Goal: Information Seeking & Learning: Check status

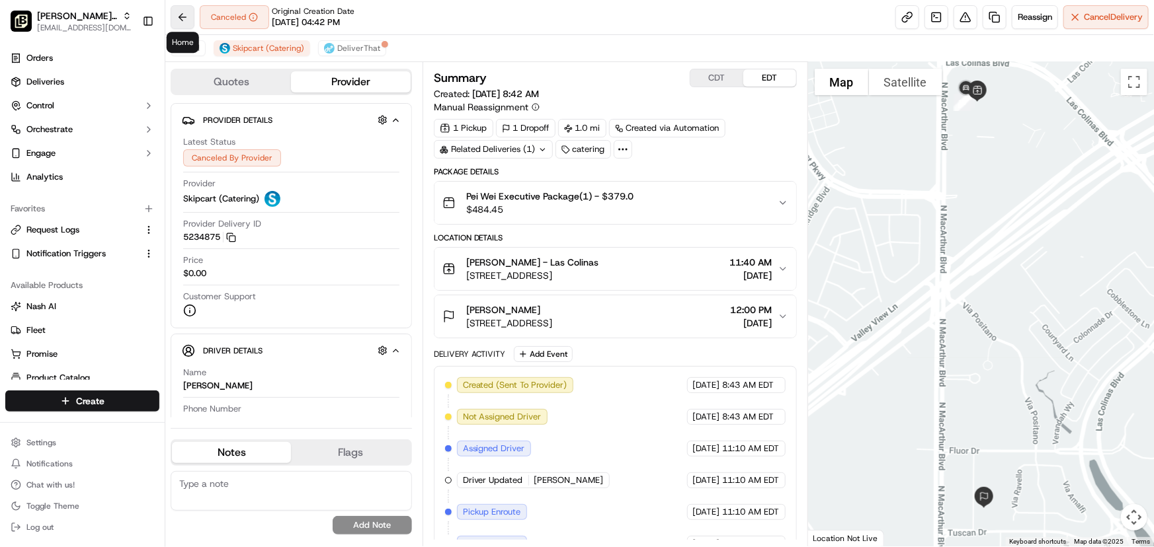
click at [179, 13] on button at bounding box center [183, 17] width 24 height 24
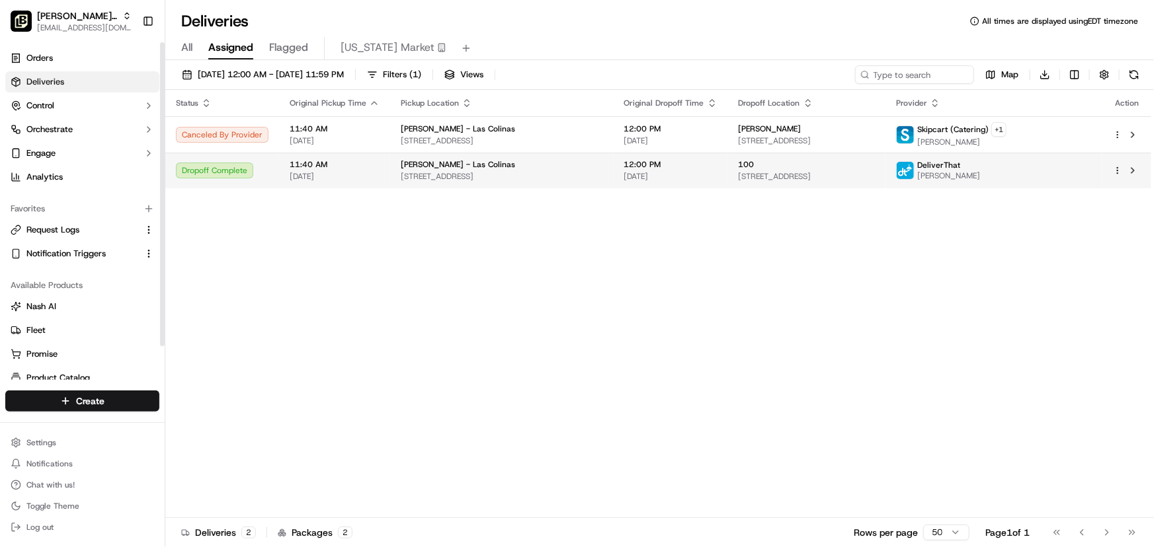
click at [563, 169] on div "[PERSON_NAME] - Las Colinas" at bounding box center [502, 164] width 202 height 11
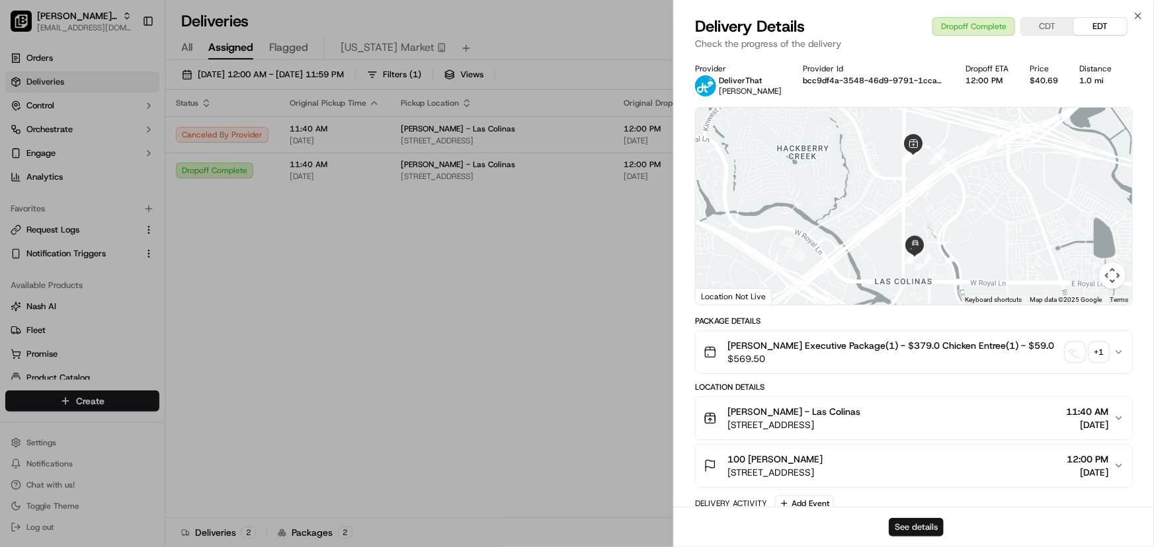
click at [917, 528] on button "See details" at bounding box center [916, 527] width 55 height 19
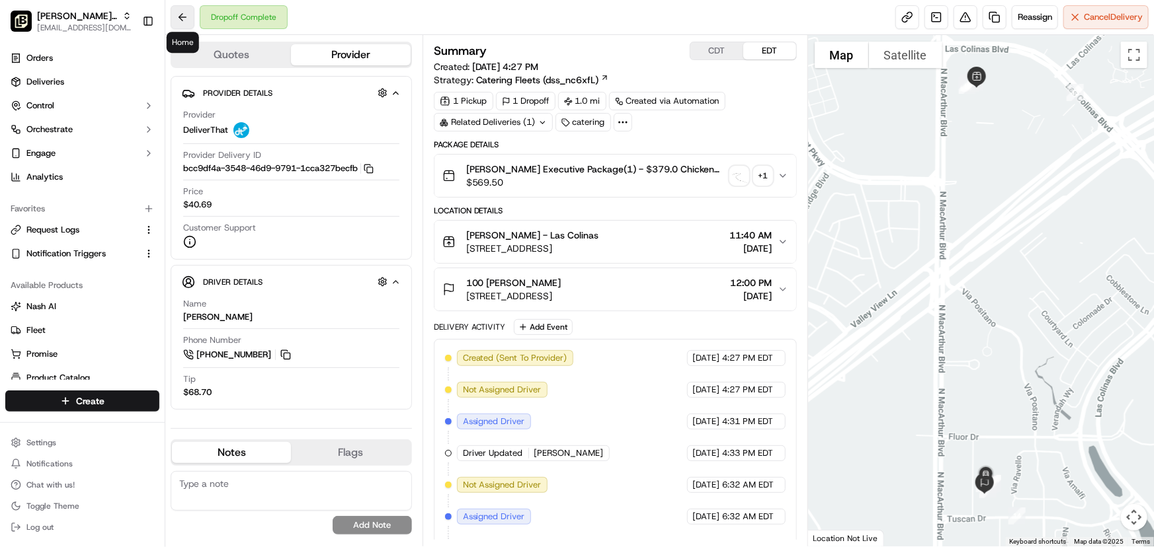
click at [180, 14] on button at bounding box center [183, 17] width 24 height 24
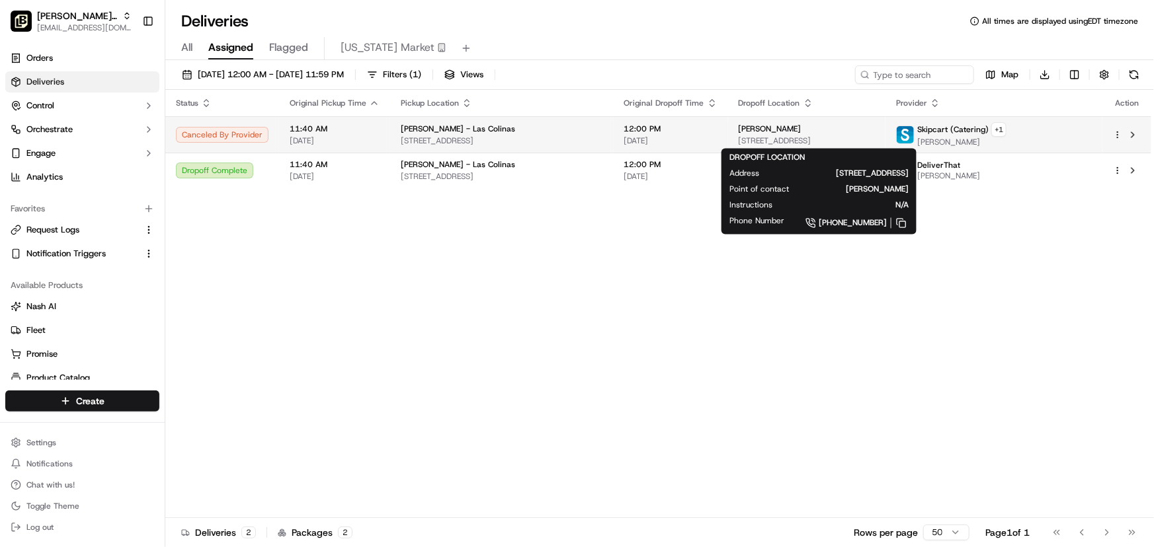
click at [807, 132] on div "[PERSON_NAME]" at bounding box center [807, 129] width 137 height 11
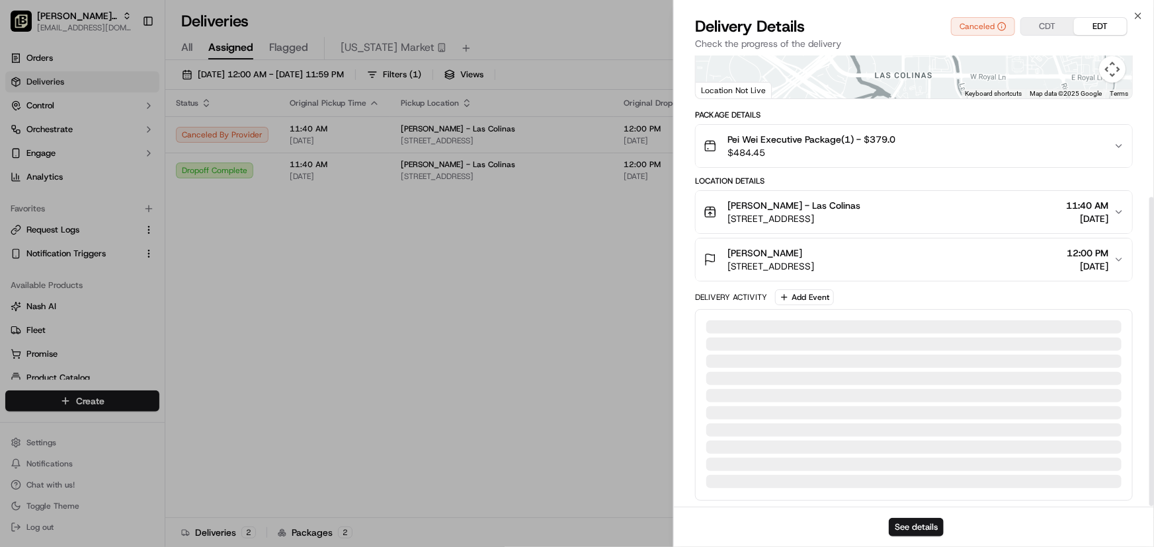
scroll to position [240, 0]
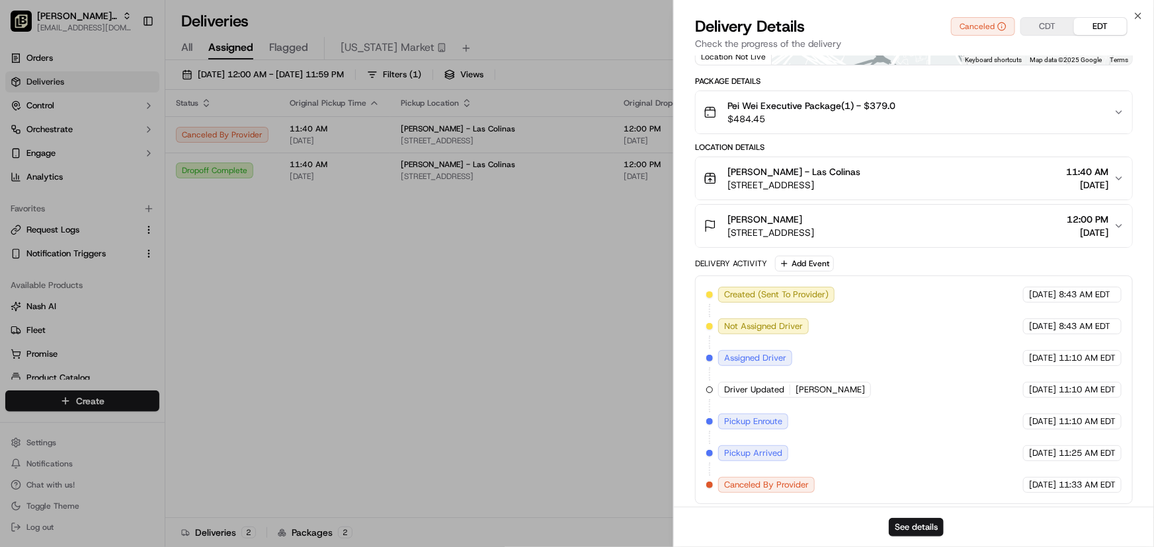
click at [1120, 223] on icon "button" at bounding box center [1118, 226] width 11 height 11
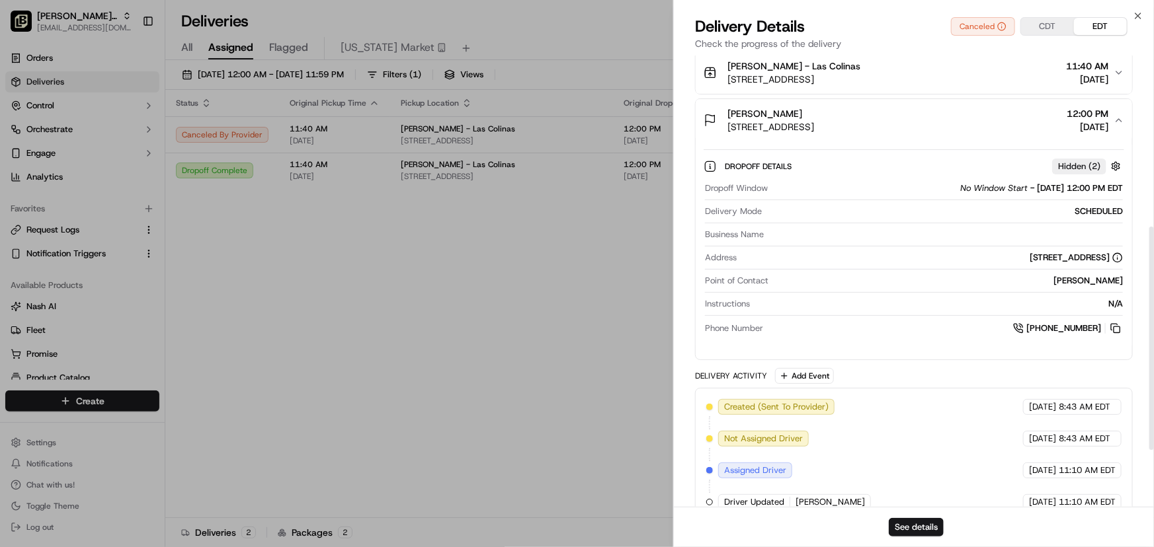
scroll to position [160, 0]
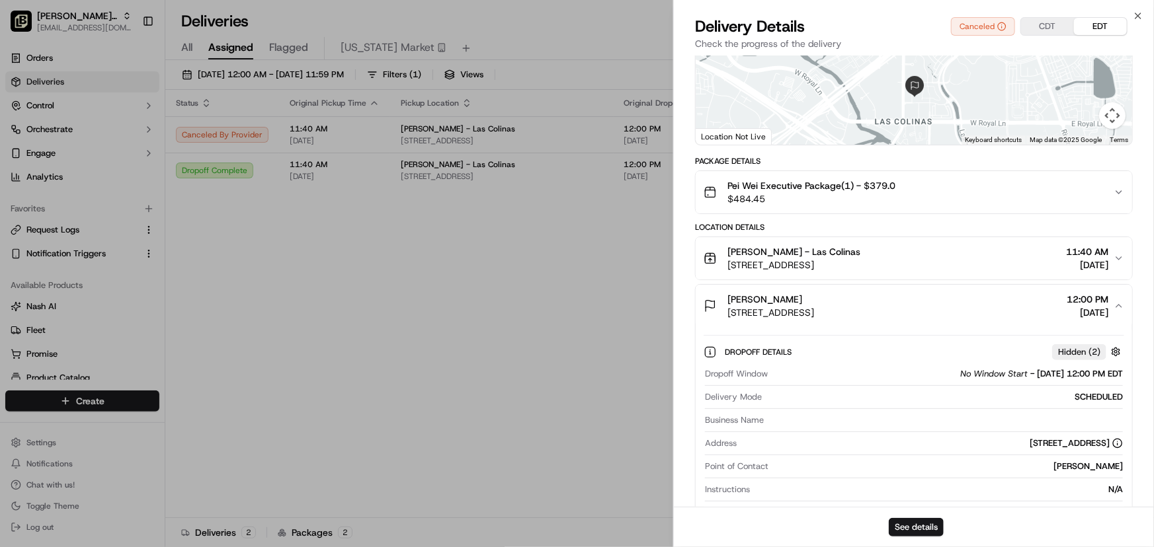
click at [1115, 189] on icon "button" at bounding box center [1118, 192] width 11 height 11
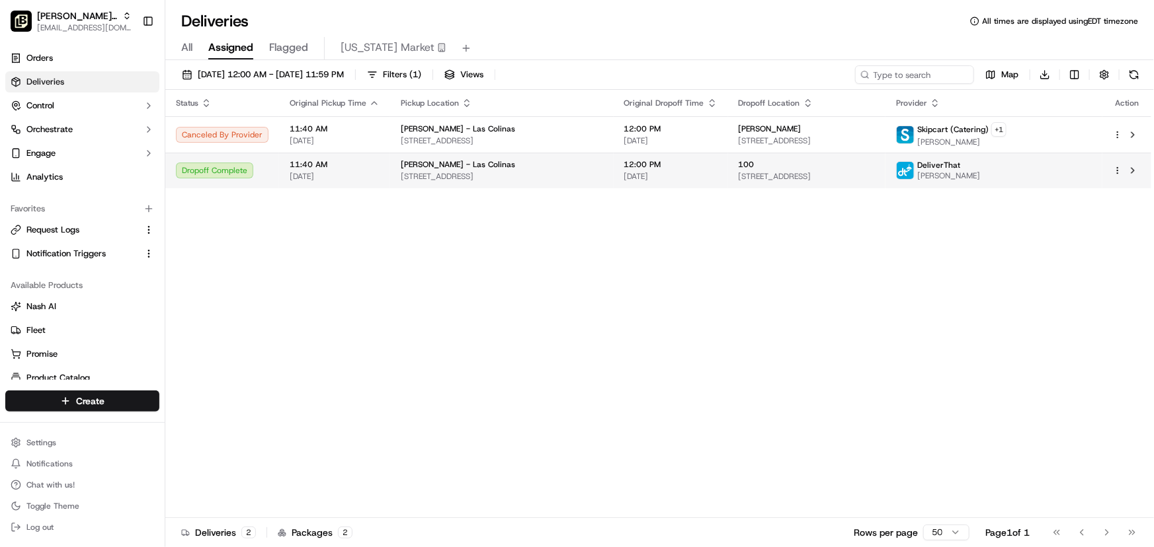
click at [520, 172] on span "[STREET_ADDRESS]" at bounding box center [502, 176] width 202 height 11
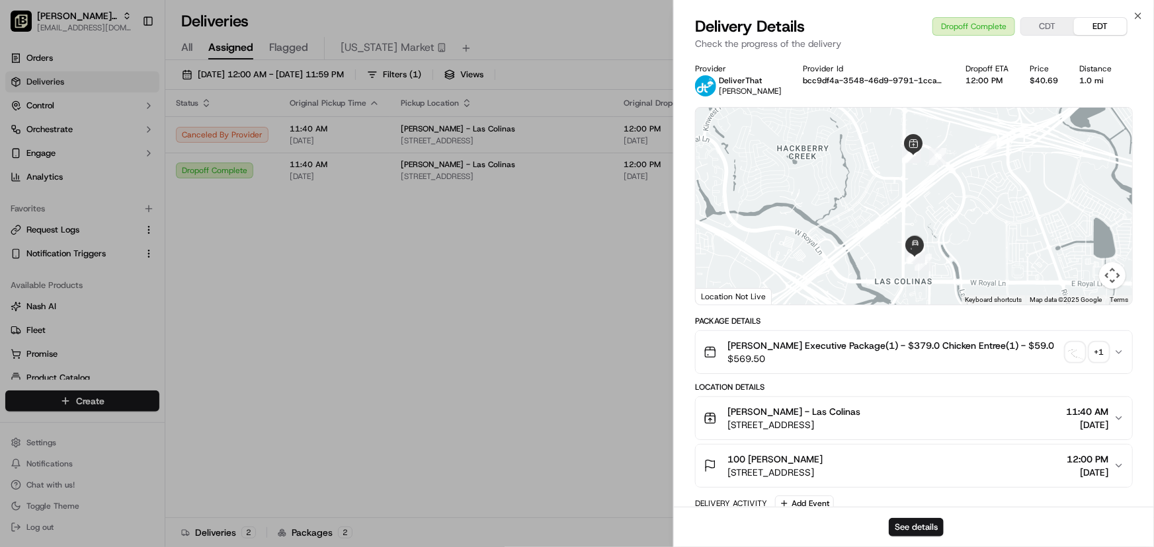
click at [1117, 354] on icon "button" at bounding box center [1118, 352] width 11 height 11
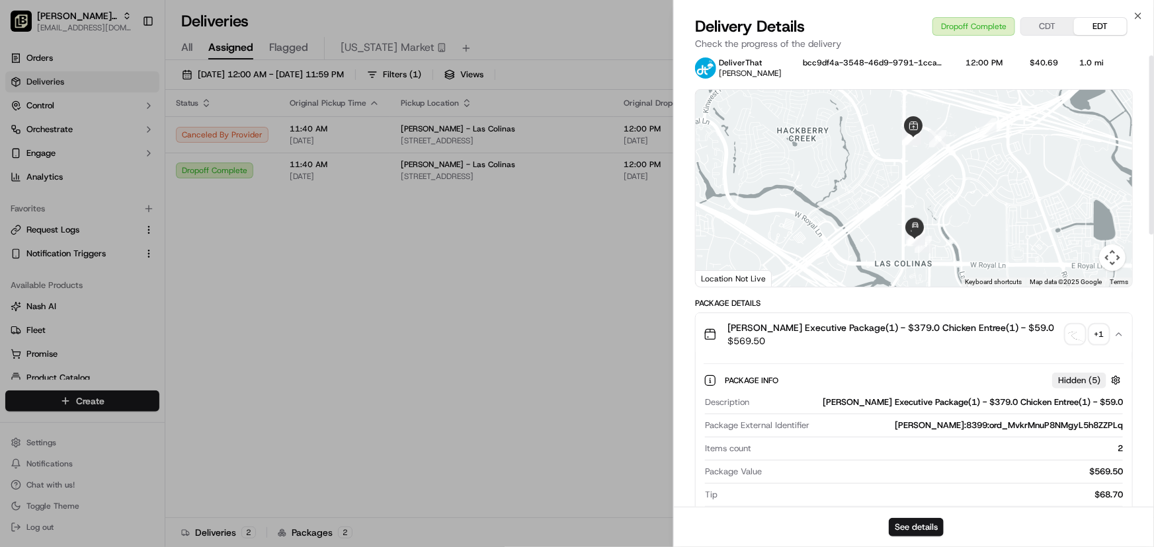
scroll to position [0, 0]
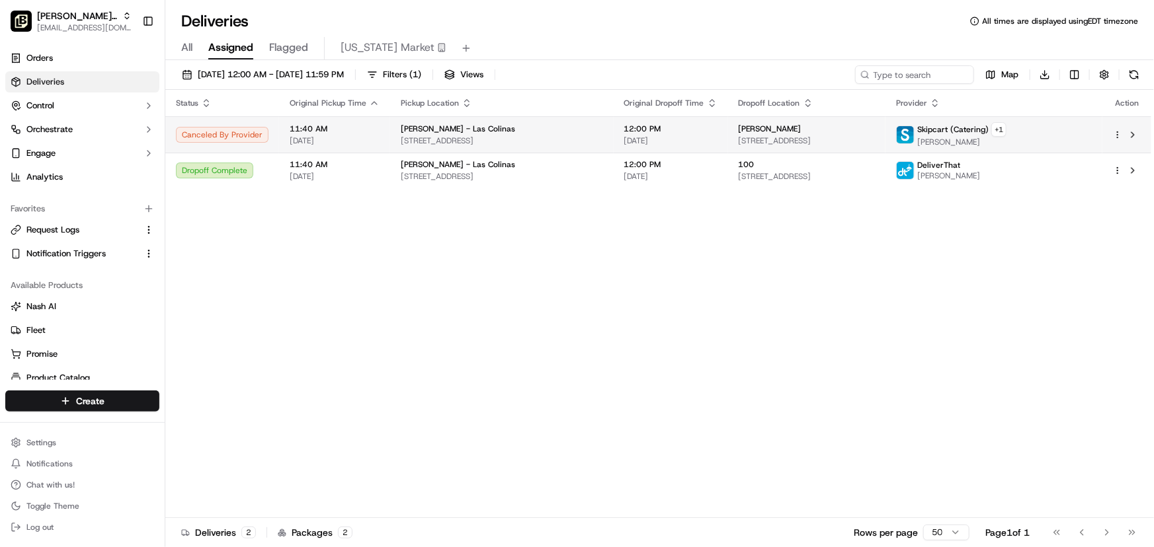
click at [764, 127] on span "[PERSON_NAME]" at bounding box center [770, 129] width 63 height 11
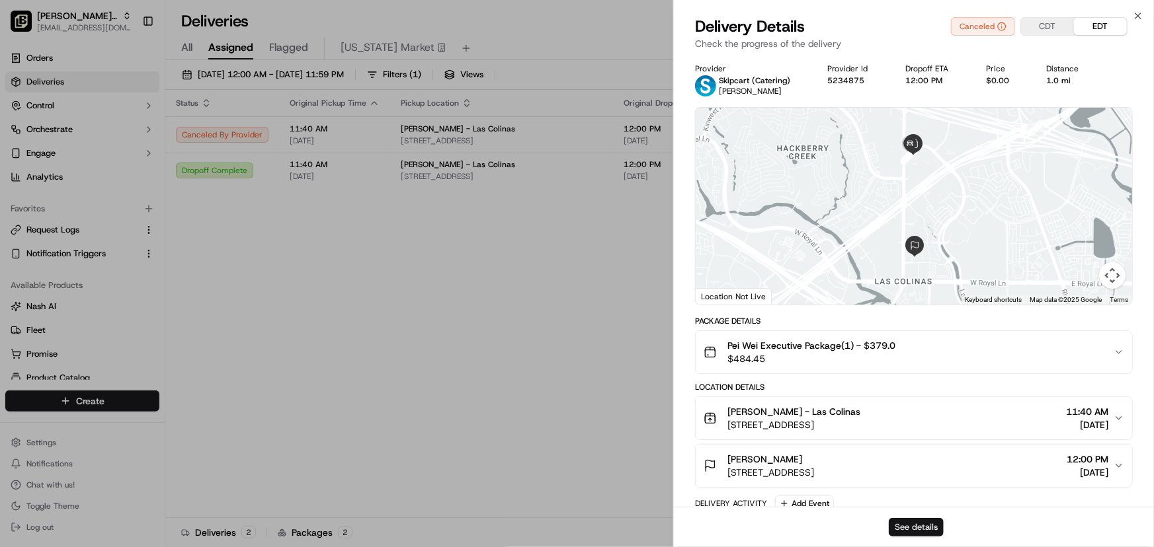
click at [919, 529] on button "See details" at bounding box center [916, 527] width 55 height 19
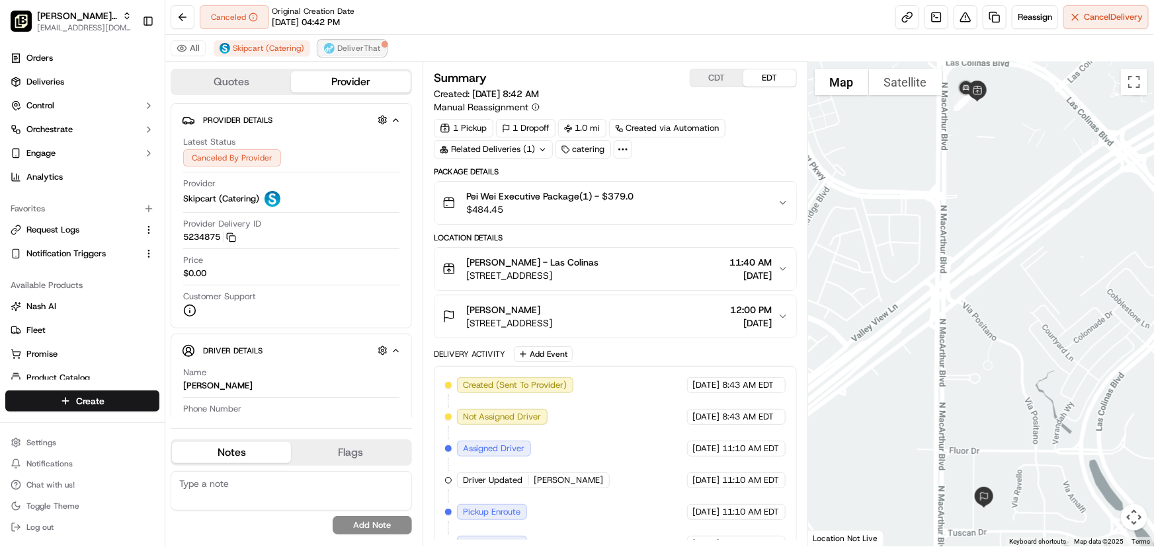
click at [341, 51] on span "DeliverThat" at bounding box center [358, 48] width 43 height 11
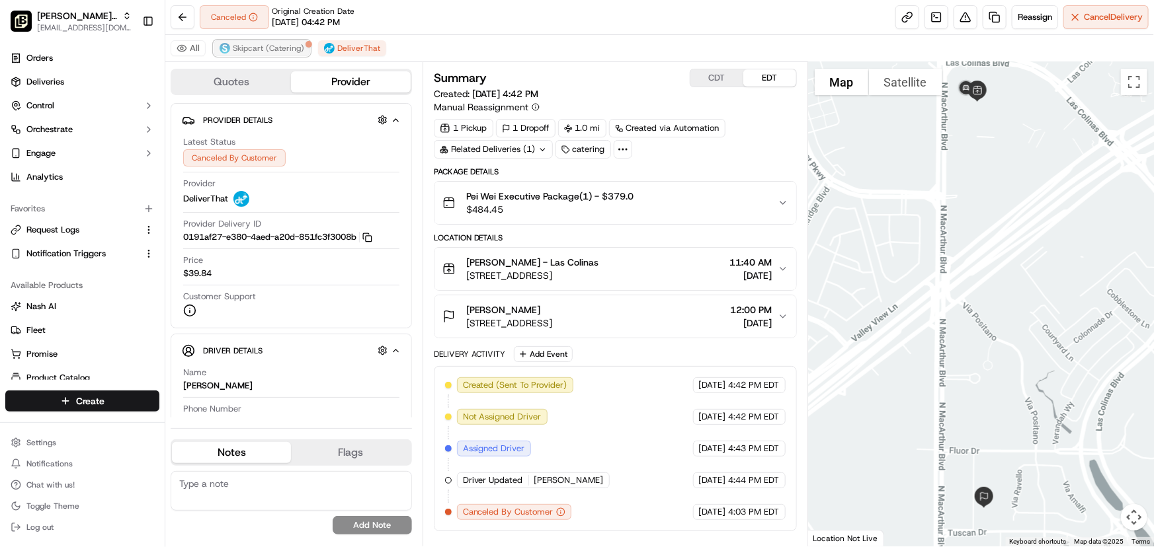
click at [261, 45] on span "Skipcart (Catering)" at bounding box center [268, 48] width 71 height 11
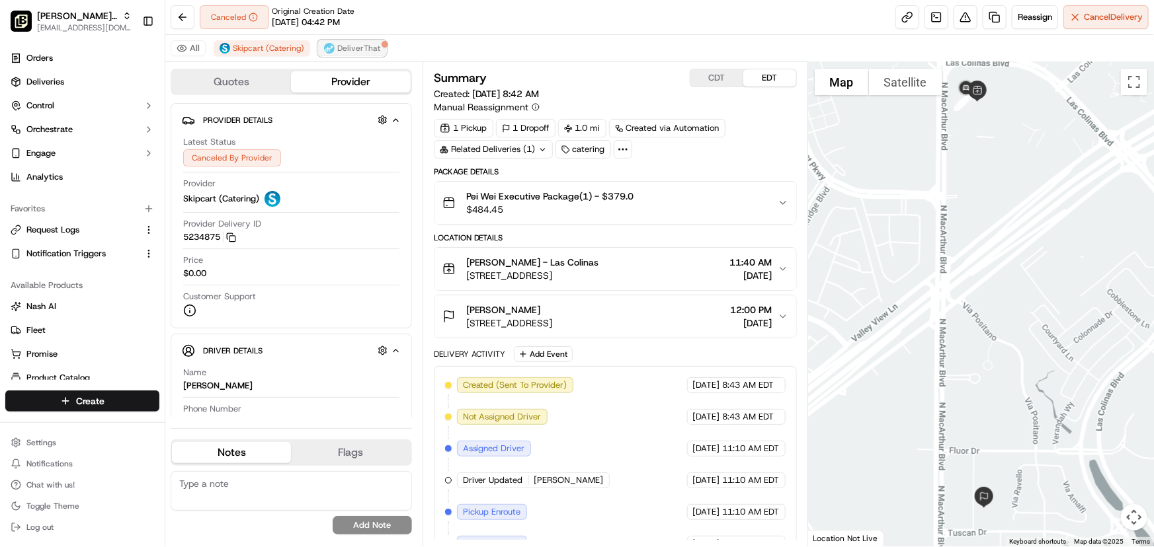
click at [345, 45] on span "DeliverThat" at bounding box center [358, 48] width 43 height 11
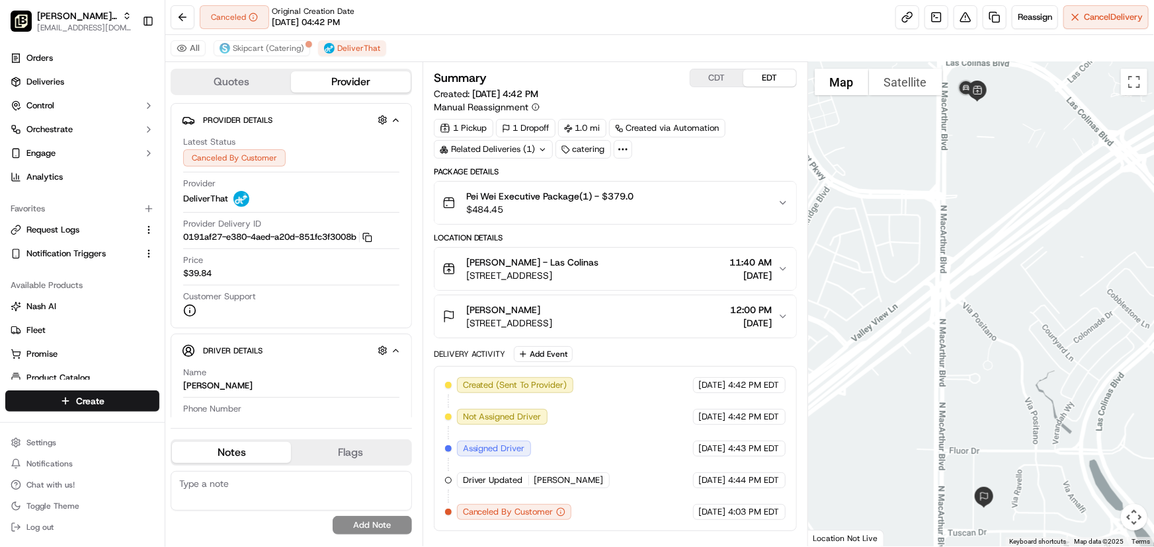
click at [782, 201] on icon "button" at bounding box center [783, 203] width 11 height 11
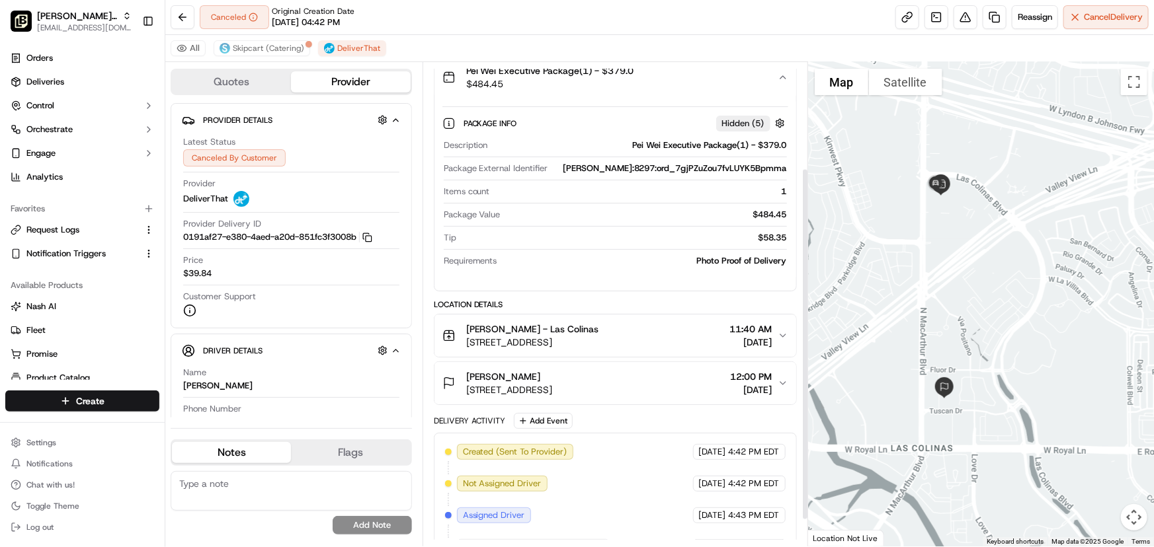
scroll to position [181, 0]
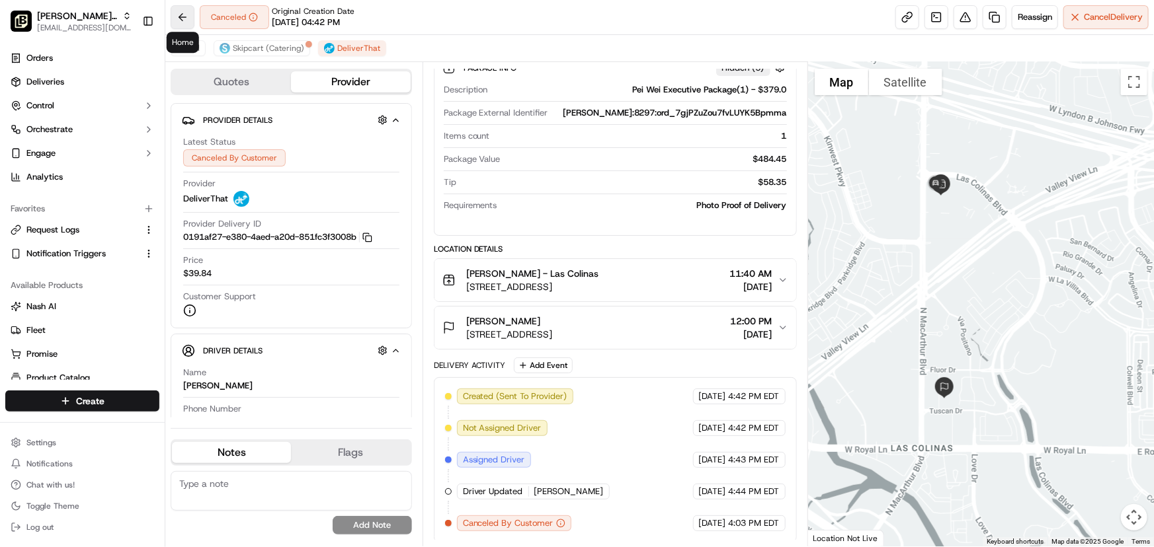
click at [185, 17] on button at bounding box center [183, 17] width 24 height 24
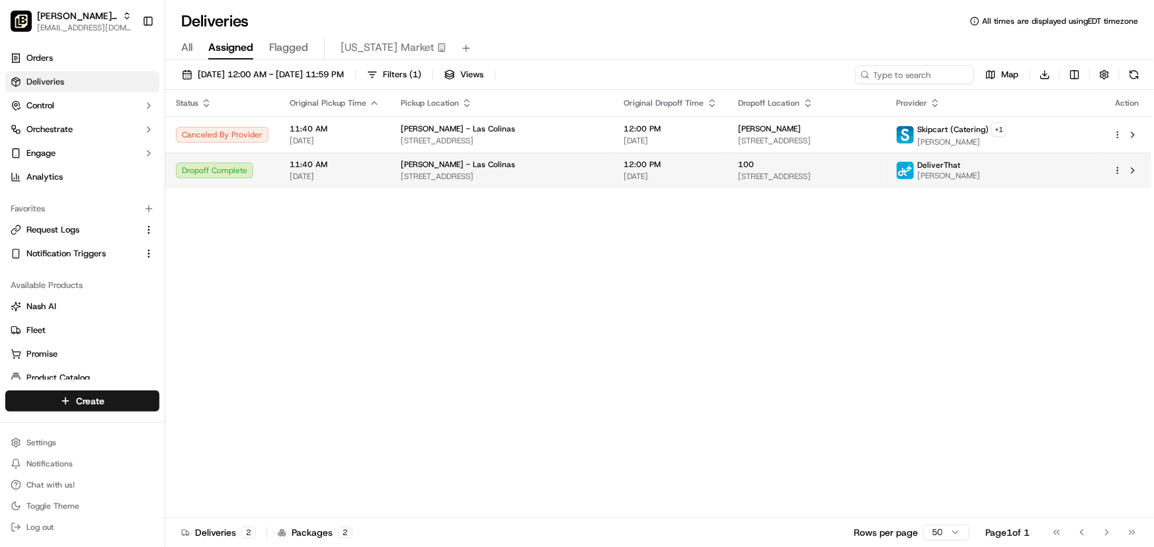
click at [537, 169] on div "[PERSON_NAME] - Las Colinas" at bounding box center [502, 164] width 202 height 11
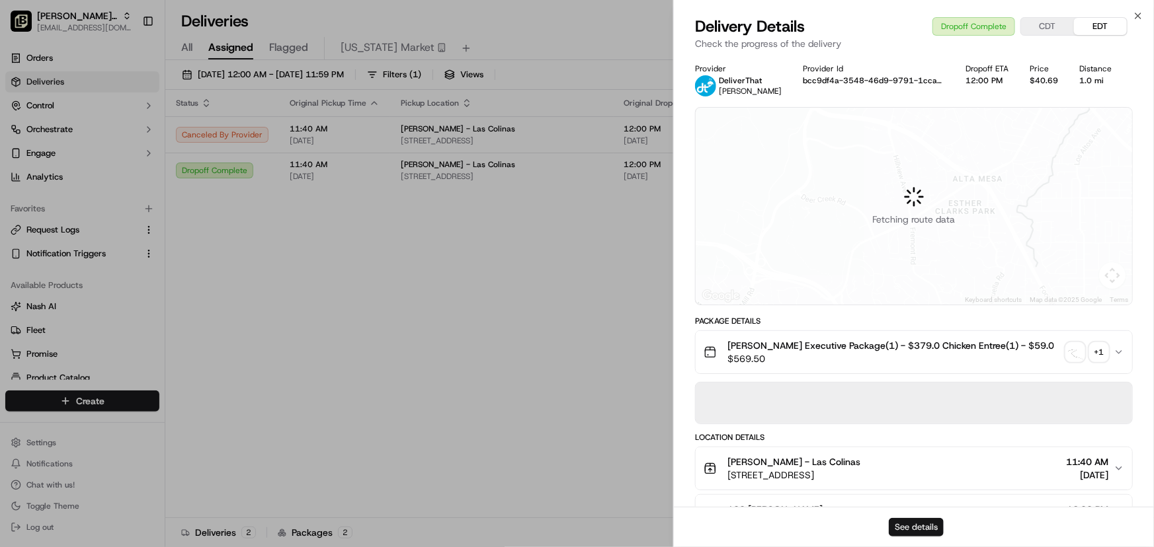
click at [911, 526] on button "See details" at bounding box center [916, 527] width 55 height 19
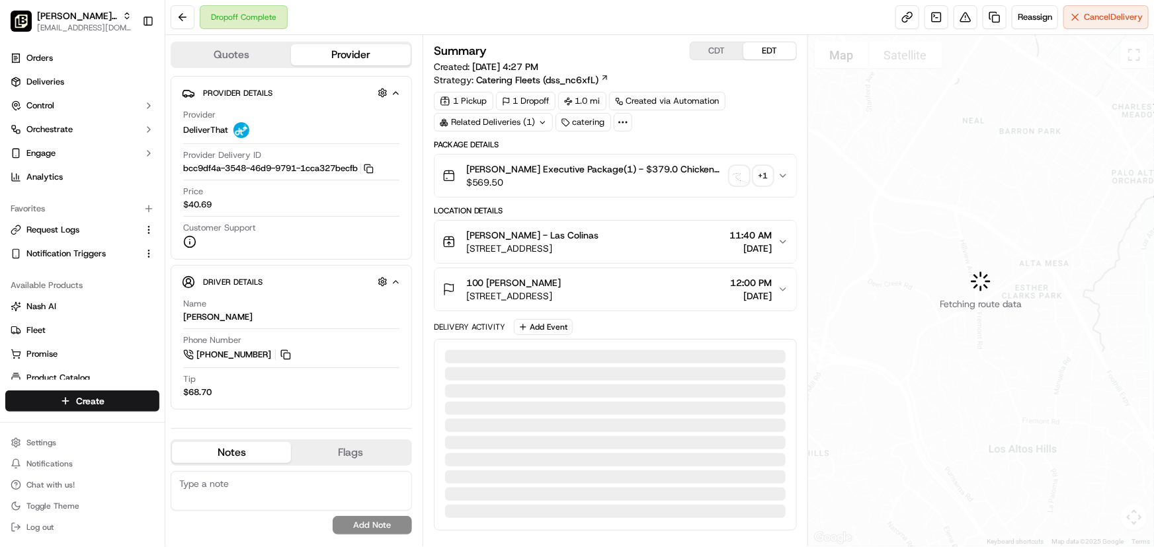
click at [779, 171] on icon "button" at bounding box center [783, 176] width 11 height 11
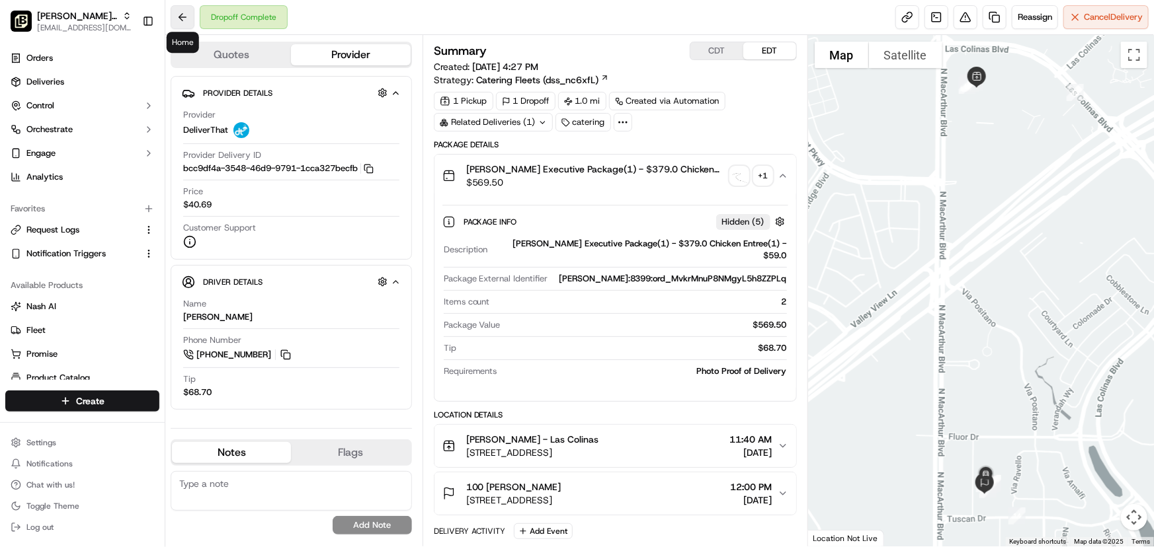
click at [186, 15] on button at bounding box center [183, 17] width 24 height 24
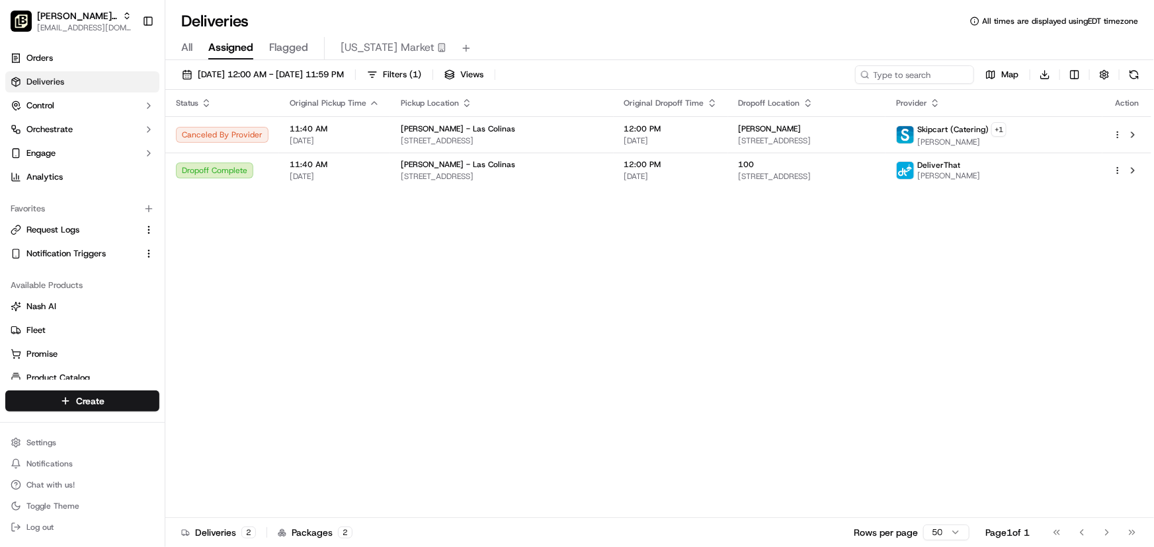
click at [1024, 280] on div "Status Original Pickup Time Pickup Location Original Dropoff Time Dropoff Locat…" at bounding box center [658, 304] width 986 height 428
